Goal: Task Accomplishment & Management: Complete application form

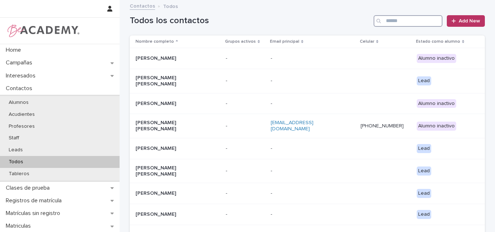
drag, startPoint x: 401, startPoint y: 21, endPoint x: 447, endPoint y: -6, distance: 52.7
click at [447, 0] on html "Home Campañas Interesados Contactos Alumnos Acudientes Profesores Staff Leads T…" at bounding box center [247, 116] width 495 height 232
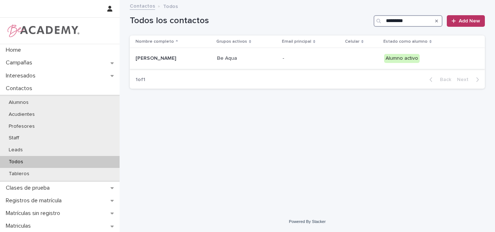
type input "*********"
click at [162, 62] on div "Emma Gomez Jaramillo" at bounding box center [173, 58] width 76 height 12
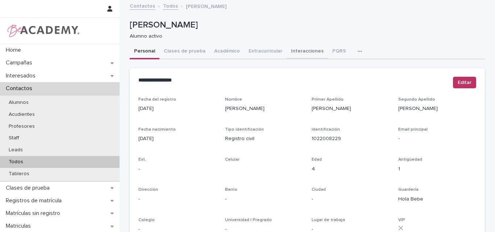
click at [303, 51] on button "Interacciones" at bounding box center [306, 51] width 41 height 15
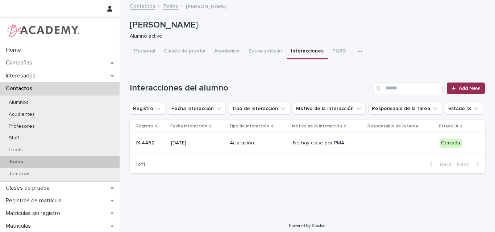
click at [461, 86] on span "Add New" at bounding box center [468, 88] width 21 height 5
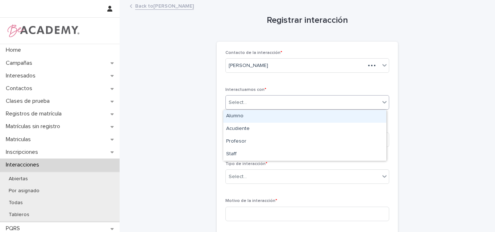
click at [299, 100] on div "Select..." at bounding box center [303, 103] width 154 height 12
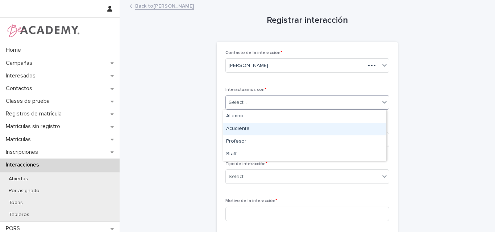
click at [237, 132] on div "Acudiente" at bounding box center [304, 129] width 163 height 13
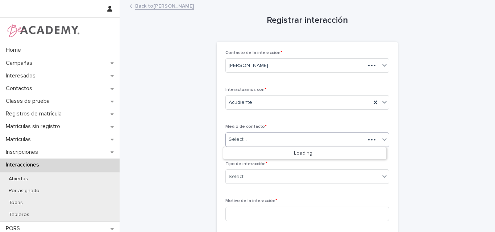
click at [267, 138] on div "Select..." at bounding box center [295, 140] width 139 height 12
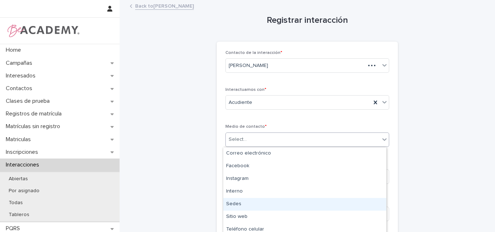
type input "*"
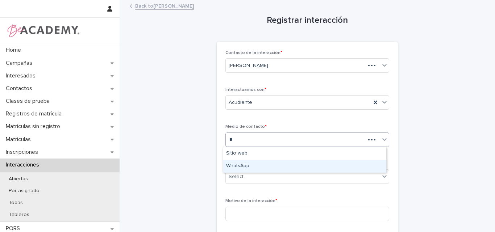
click at [247, 167] on div "WhatsApp" at bounding box center [304, 166] width 163 height 13
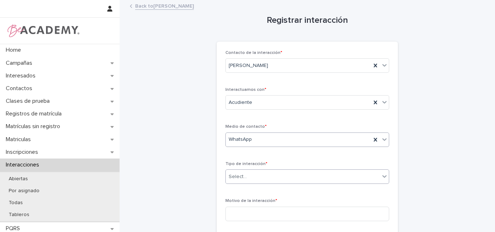
click at [285, 178] on div "Select..." at bounding box center [303, 177] width 154 height 12
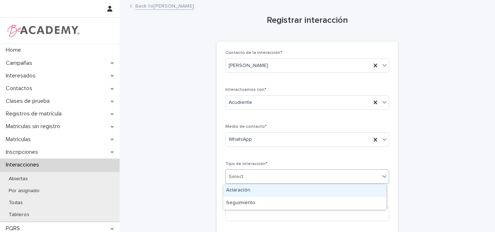
click at [251, 194] on div "Aclaración" at bounding box center [304, 190] width 163 height 13
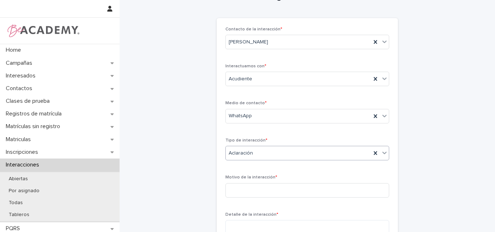
scroll to position [36, 0]
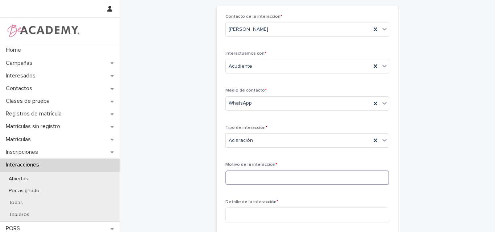
click at [251, 181] on input at bounding box center [307, 178] width 164 height 14
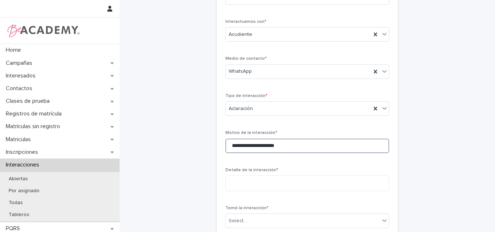
scroll to position [104, 0]
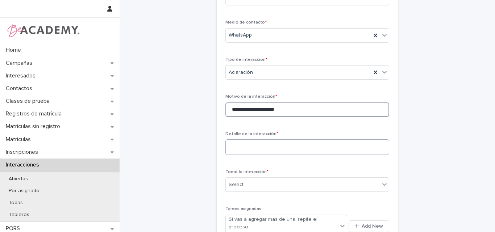
type input "**********"
click at [275, 148] on textarea at bounding box center [307, 147] width 164 height 16
type textarea "*"
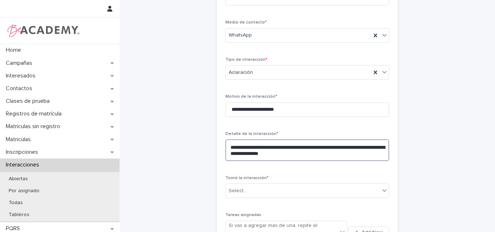
click at [305, 155] on textarea "**********" at bounding box center [307, 150] width 164 height 22
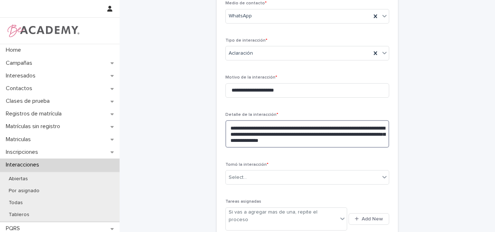
scroll to position [177, 0]
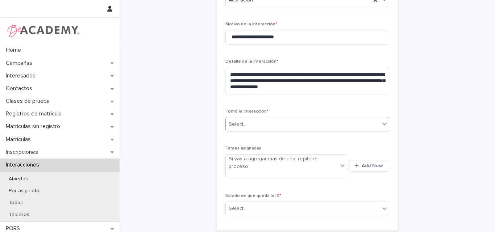
click at [247, 124] on div "Select..." at bounding box center [303, 124] width 154 height 12
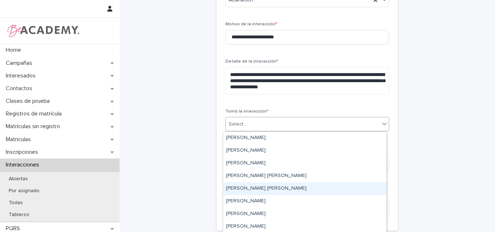
click at [244, 186] on div "Lina Rico Montoya" at bounding box center [304, 188] width 163 height 13
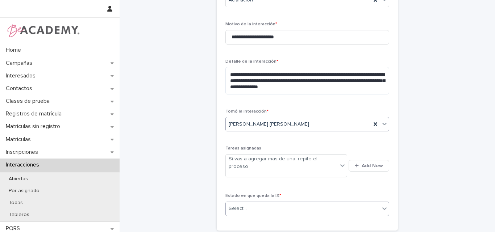
click at [240, 205] on div "Select..." at bounding box center [237, 209] width 18 height 8
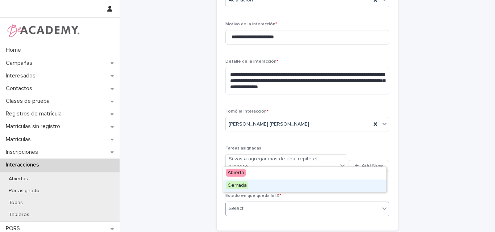
drag, startPoint x: 236, startPoint y: 179, endPoint x: 277, endPoint y: 182, distance: 40.6
click at [239, 188] on span "Cerrada" at bounding box center [237, 185] width 22 height 8
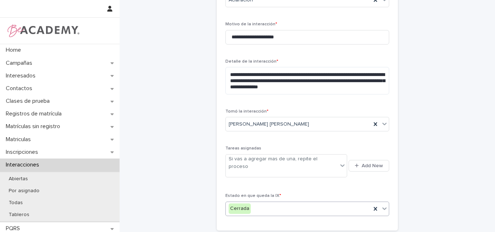
scroll to position [213, 0]
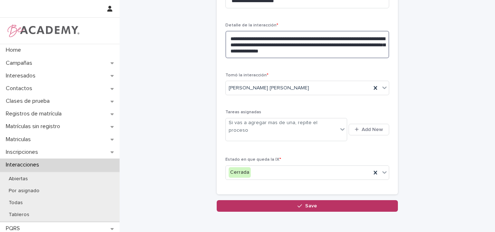
click at [342, 54] on textarea "**********" at bounding box center [307, 45] width 164 height 28
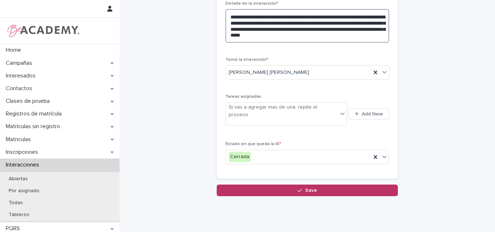
scroll to position [247, 0]
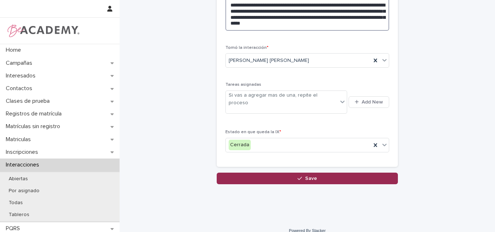
type textarea "**********"
click at [306, 176] on span "Save" at bounding box center [311, 178] width 12 height 5
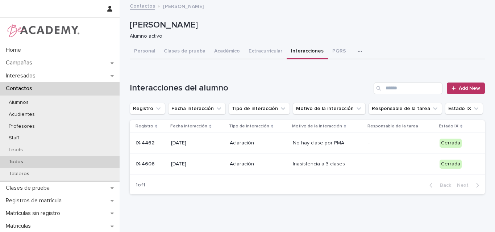
click at [24, 159] on p "Todos" at bounding box center [16, 162] width 26 height 6
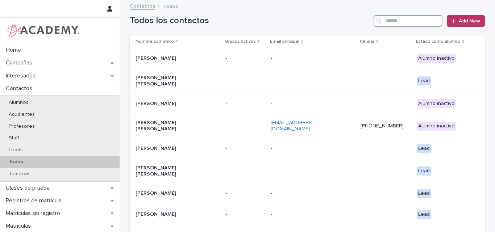
click at [404, 24] on input "Search" at bounding box center [407, 21] width 69 height 12
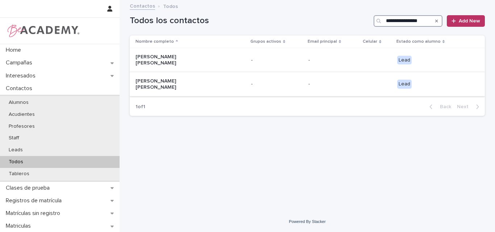
type input "**********"
click at [184, 80] on p "Maria Antonia Osorio Palacio" at bounding box center [171, 84] width 72 height 12
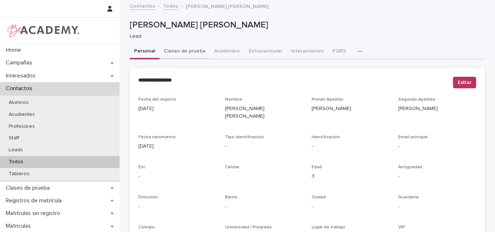
click at [185, 50] on button "Clases de prueba" at bounding box center [184, 51] width 50 height 15
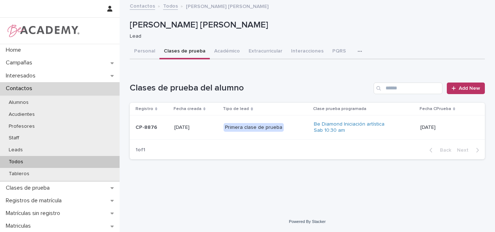
click at [157, 131] on div "CP-8876" at bounding box center [151, 128] width 33 height 12
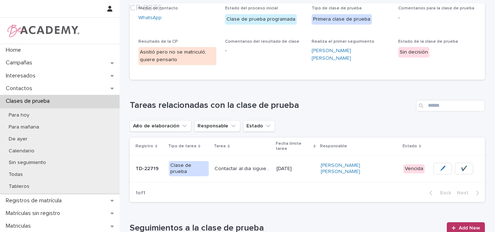
scroll to position [211, 0]
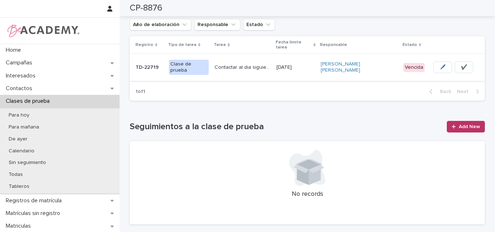
click at [460, 64] on span "✔️" at bounding box center [463, 67] width 6 height 7
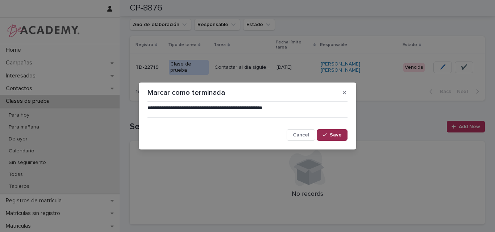
click at [338, 135] on span "Save" at bounding box center [335, 134] width 12 height 5
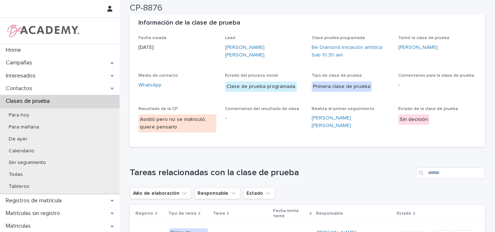
scroll to position [0, 0]
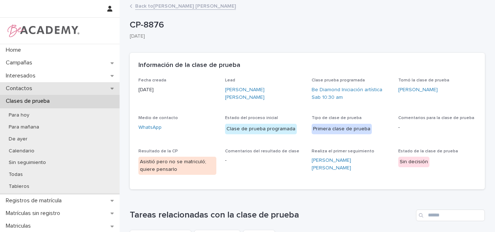
click at [37, 87] on p "Contactos" at bounding box center [20, 88] width 35 height 7
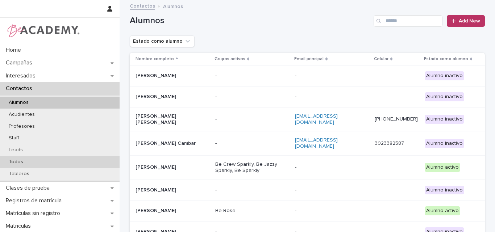
click at [24, 163] on p "Todos" at bounding box center [16, 162] width 26 height 6
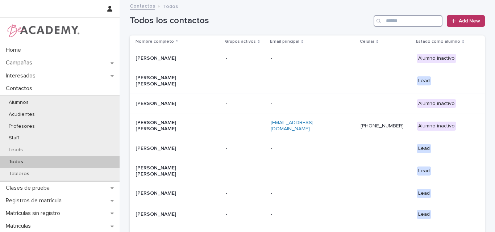
click at [421, 20] on input "Search" at bounding box center [407, 21] width 69 height 12
paste input "**********"
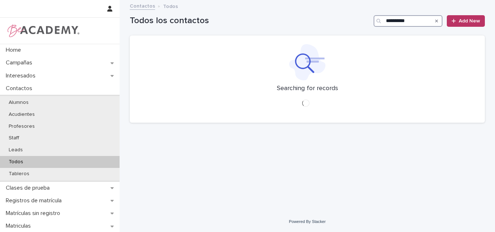
type input "**********"
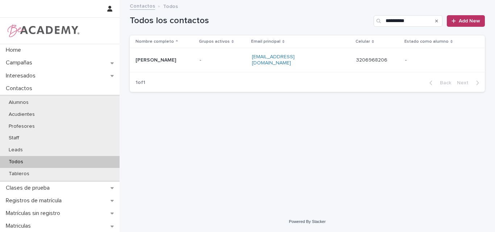
click at [146, 59] on p "Rodrigo Diez" at bounding box center [164, 60] width 58 height 6
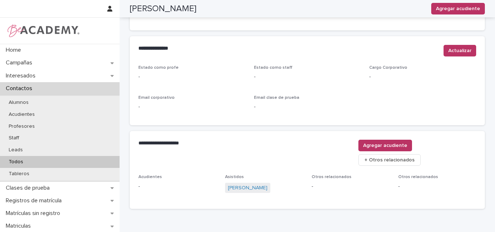
scroll to position [290, 0]
click at [254, 184] on link "Belen Diez Ospina" at bounding box center [247, 188] width 39 height 8
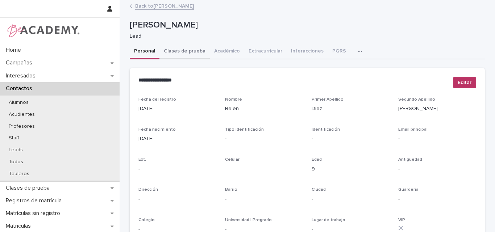
click at [174, 51] on button "Clases de prueba" at bounding box center [184, 51] width 50 height 15
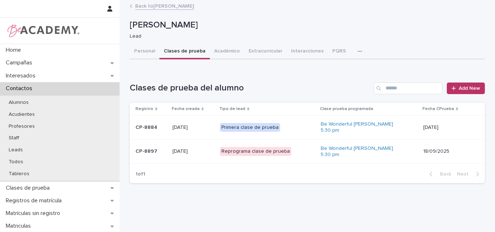
click at [157, 150] on p "CP-8897" at bounding box center [150, 151] width 31 height 6
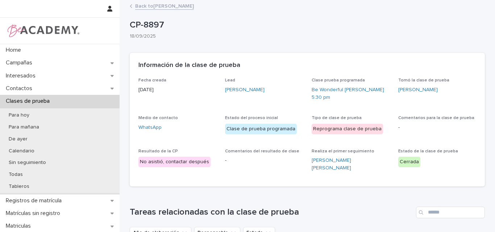
click at [174, 5] on link "Back to Belen Diez Ospina" at bounding box center [164, 5] width 59 height 8
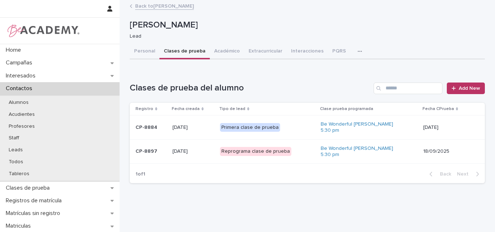
click at [155, 153] on p "CP-8897" at bounding box center [150, 151] width 31 height 6
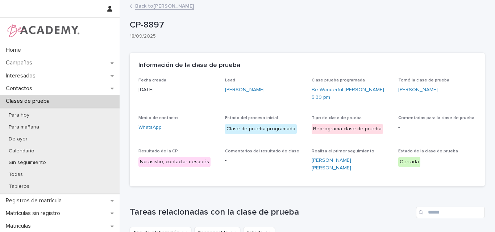
click at [173, 6] on link "Back to Belen Diez Ospina" at bounding box center [164, 5] width 59 height 8
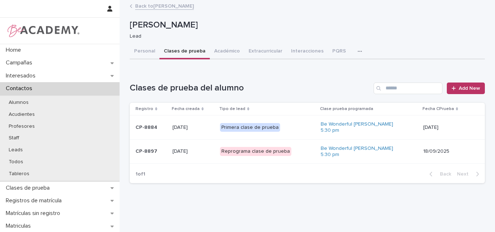
click at [160, 131] on div "CP-8884" at bounding box center [150, 128] width 31 height 12
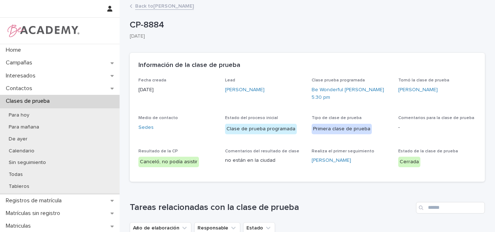
click at [174, 6] on link "Back to Belen Diez Ospina" at bounding box center [164, 5] width 59 height 8
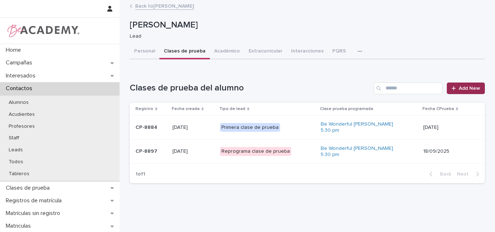
click at [465, 86] on span "Add New" at bounding box center [468, 88] width 21 height 5
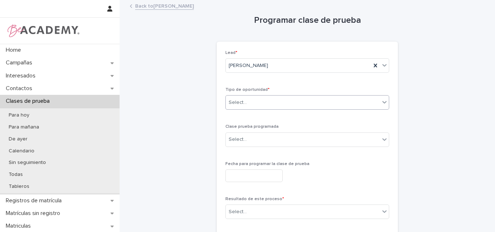
click at [351, 98] on div "Select..." at bounding box center [303, 103] width 154 height 12
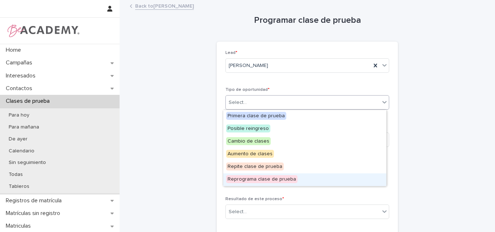
click at [245, 181] on span "Reprograma clase de prueba" at bounding box center [261, 179] width 71 height 8
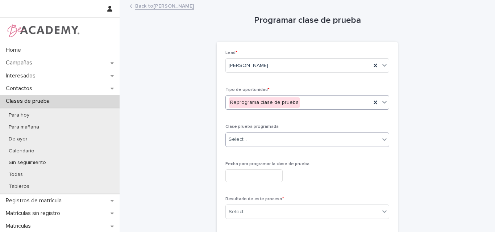
click at [274, 140] on div "Select..." at bounding box center [303, 140] width 154 height 12
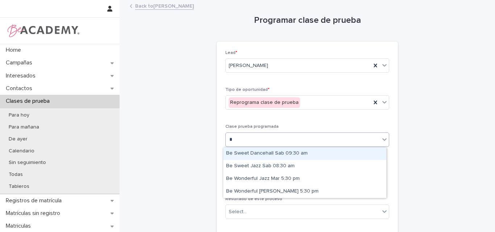
type input "**"
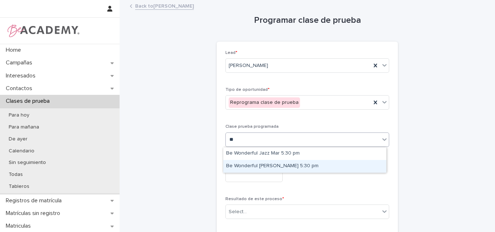
click at [268, 167] on div "Be Wonderful Urbano Jue 5:30 pm" at bounding box center [304, 166] width 163 height 13
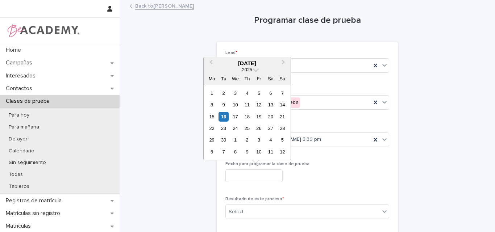
click at [248, 175] on input "text" at bounding box center [253, 175] width 57 height 13
click at [244, 127] on div "25" at bounding box center [247, 128] width 10 height 10
type input "**********"
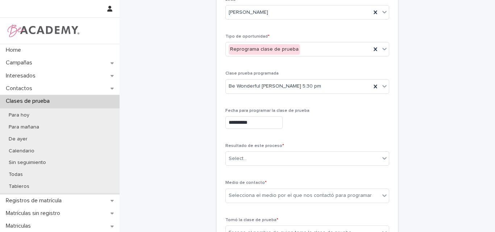
scroll to position [72, 0]
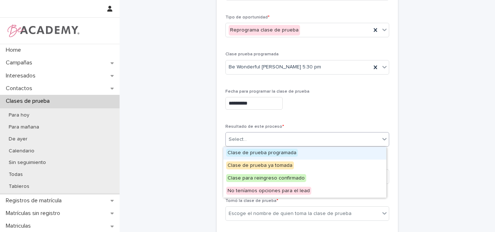
click at [294, 136] on div "Select..." at bounding box center [303, 140] width 154 height 12
click at [254, 151] on span "Clase de prueba programada" at bounding box center [262, 153] width 72 height 8
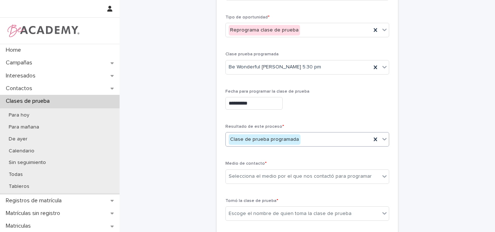
scroll to position [109, 0]
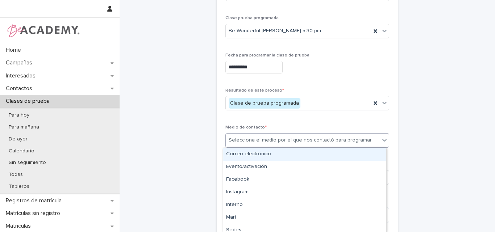
click at [303, 140] on div "Selecciona el medio por el que nos contactó para programar" at bounding box center [299, 140] width 143 height 8
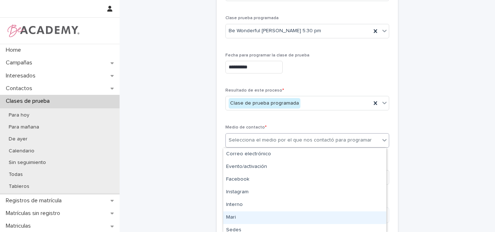
type input "*"
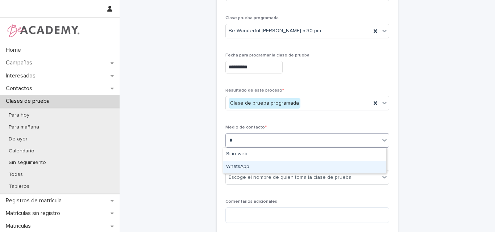
click at [267, 167] on div "WhatsApp" at bounding box center [304, 167] width 163 height 13
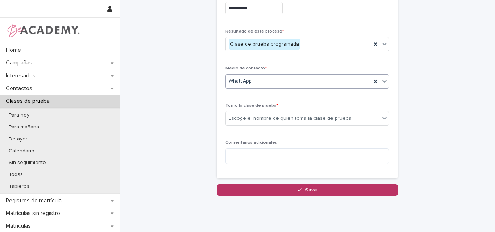
scroll to position [181, 0]
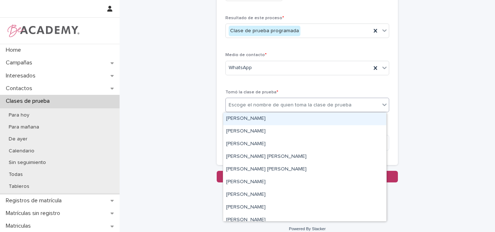
click at [303, 102] on div "Escoge el nombre de quien toma la clase de prueba" at bounding box center [289, 105] width 123 height 8
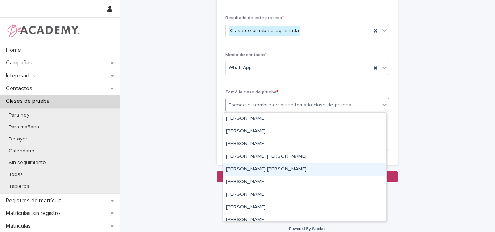
click at [262, 166] on div "Lina Rico Montoya" at bounding box center [304, 169] width 163 height 13
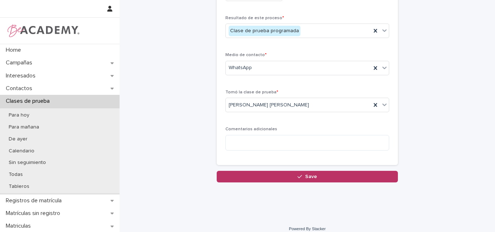
drag, startPoint x: 304, startPoint y: 179, endPoint x: 363, endPoint y: 162, distance: 61.4
click at [305, 179] on button "Save" at bounding box center [306, 177] width 181 height 12
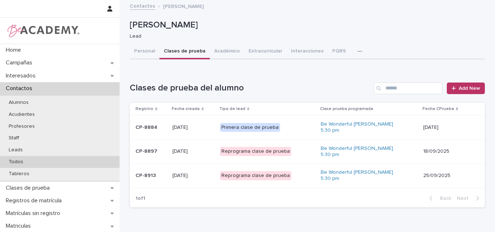
click at [25, 163] on p "Todos" at bounding box center [16, 162] width 26 height 6
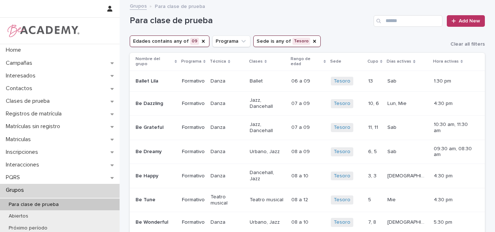
scroll to position [36, 0]
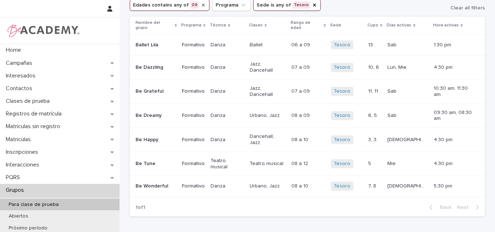
click at [200, 3] on icon "Edades" at bounding box center [203, 5] width 6 height 6
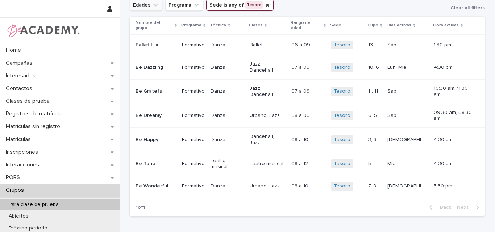
click at [152, 6] on icon "Edades" at bounding box center [155, 4] width 7 height 7
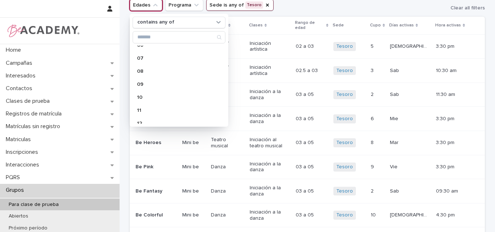
scroll to position [109, 0]
click at [147, 84] on p "10" at bounding box center [175, 86] width 77 height 5
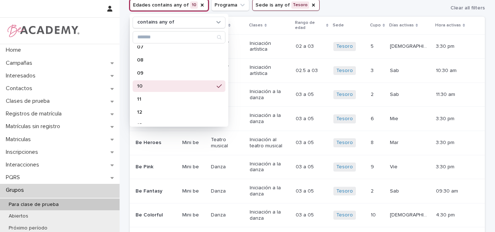
click at [340, 8] on div "Edades contains any of 10 contains any of 01 01.5 02 02.5 03 04 05 06 07 08 09 …" at bounding box center [307, 5] width 355 height 12
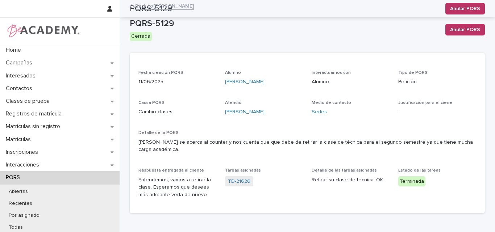
click at [21, 89] on p "Contactos" at bounding box center [20, 88] width 35 height 7
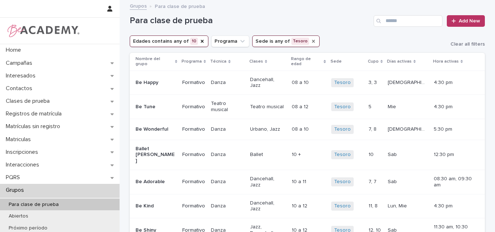
click at [312, 41] on icon "Sede" at bounding box center [313, 41] width 3 height 3
click at [269, 42] on icon "Sede" at bounding box center [272, 41] width 7 height 7
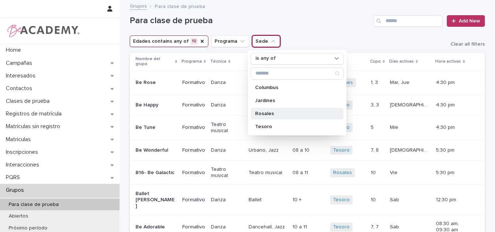
click at [264, 114] on p "Rosales" at bounding box center [293, 113] width 77 height 5
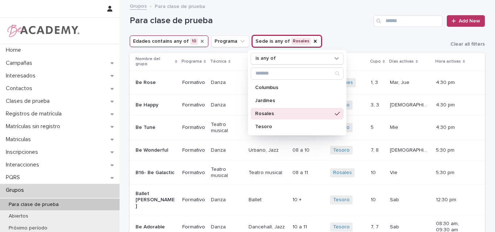
click at [201, 41] on icon "Edades" at bounding box center [202, 41] width 3 height 3
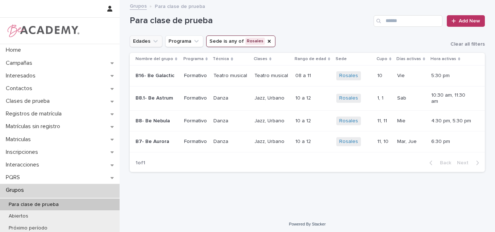
click at [152, 42] on icon "Edades" at bounding box center [155, 41] width 7 height 7
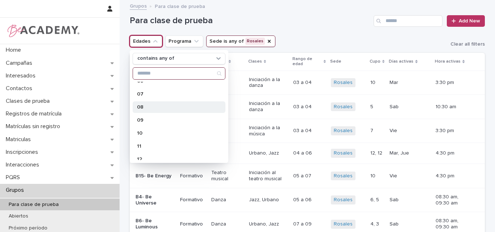
scroll to position [109, 0]
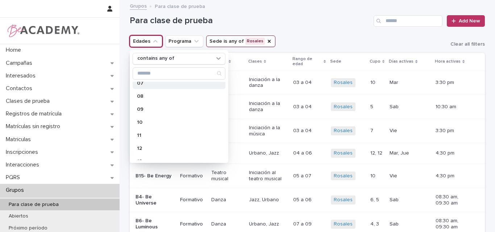
click at [151, 84] on p "07" at bounding box center [175, 83] width 77 height 5
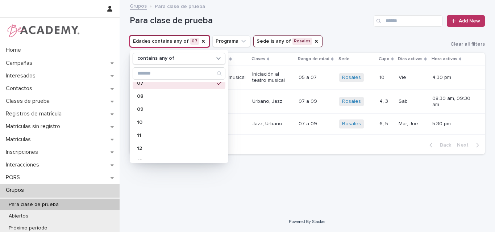
click at [359, 24] on h1 "Para clase de prueba" at bounding box center [250, 21] width 241 height 10
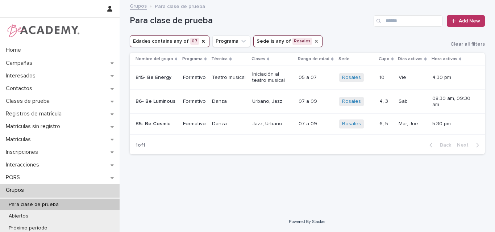
click at [313, 39] on icon "Sede" at bounding box center [316, 41] width 6 height 6
click at [272, 42] on icon "Sede" at bounding box center [274, 41] width 4 height 3
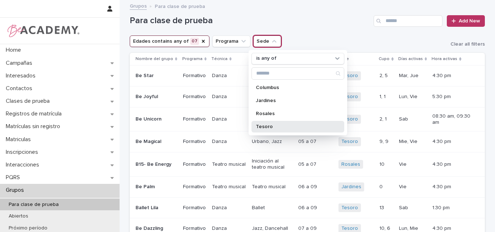
click at [265, 126] on p "Tesoro" at bounding box center [294, 126] width 77 height 5
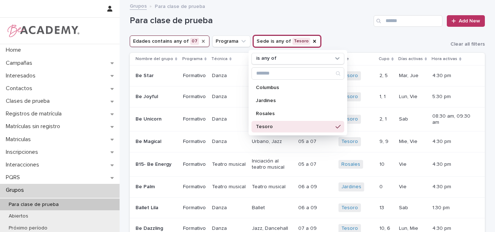
click at [200, 41] on icon "Edades" at bounding box center [203, 41] width 6 height 6
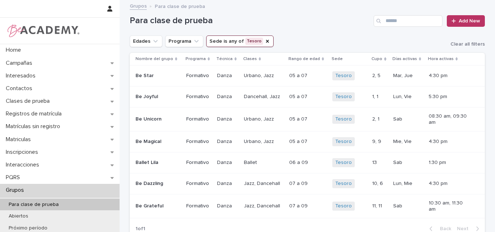
click at [152, 40] on icon "Edades" at bounding box center [155, 41] width 7 height 7
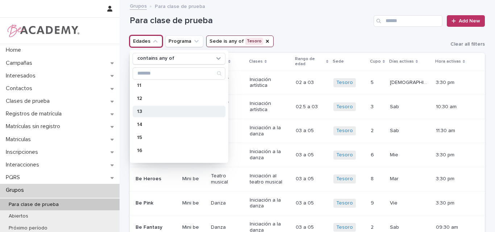
scroll to position [181, 0]
click at [143, 115] on p "15" at bounding box center [175, 115] width 77 height 5
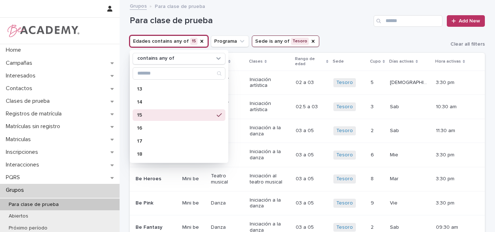
click at [327, 34] on div "Para clase de prueba Add New" at bounding box center [307, 18] width 355 height 35
